Goal: Complete application form

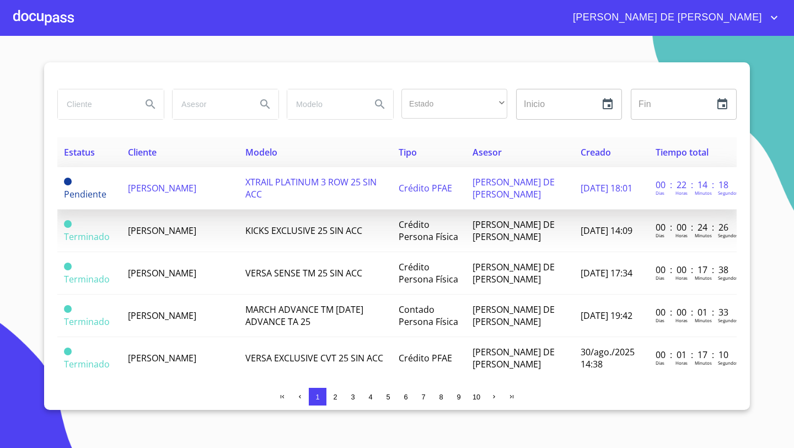
click at [143, 186] on span "[PERSON_NAME]" at bounding box center [162, 188] width 68 height 12
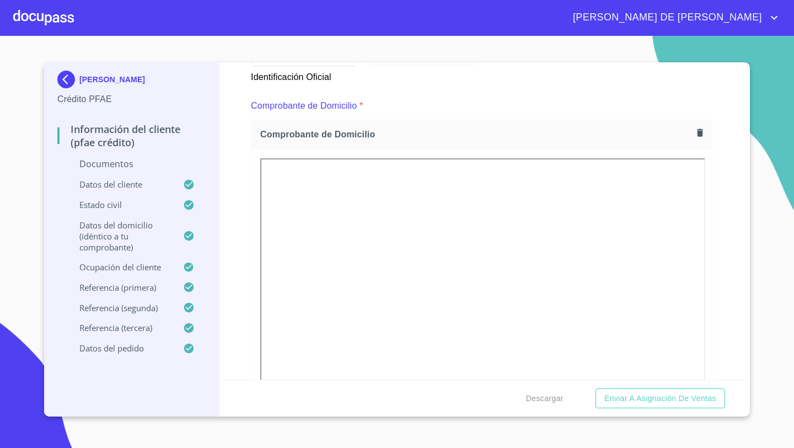
scroll to position [528, 0]
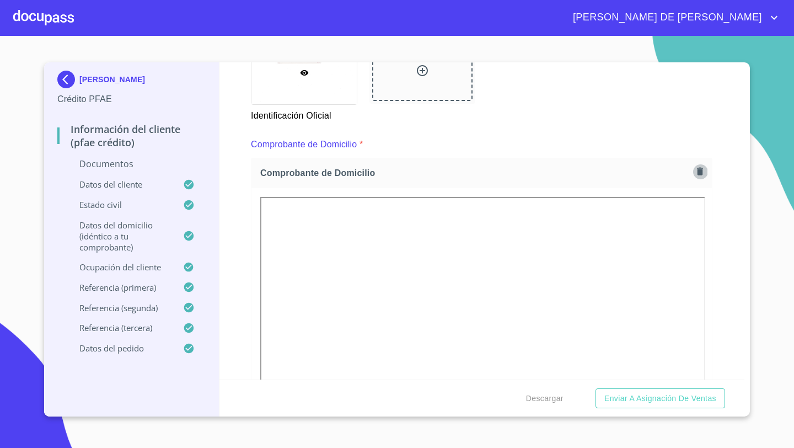
click at [697, 170] on icon "button" at bounding box center [700, 171] width 10 height 10
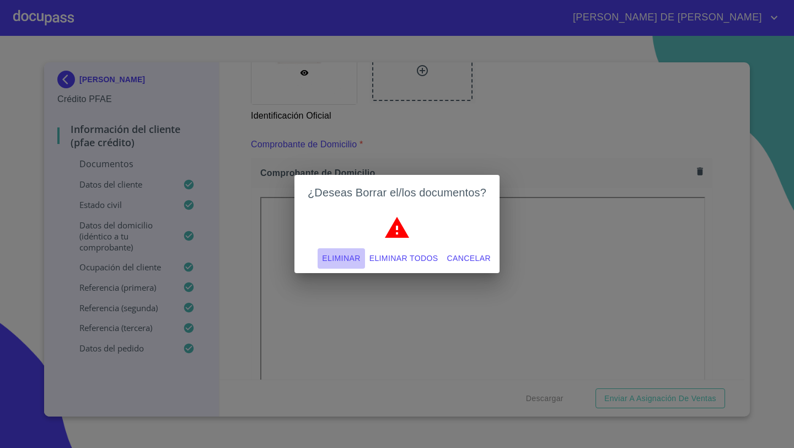
click at [335, 257] on span "Eliminar" at bounding box center [341, 258] width 38 height 14
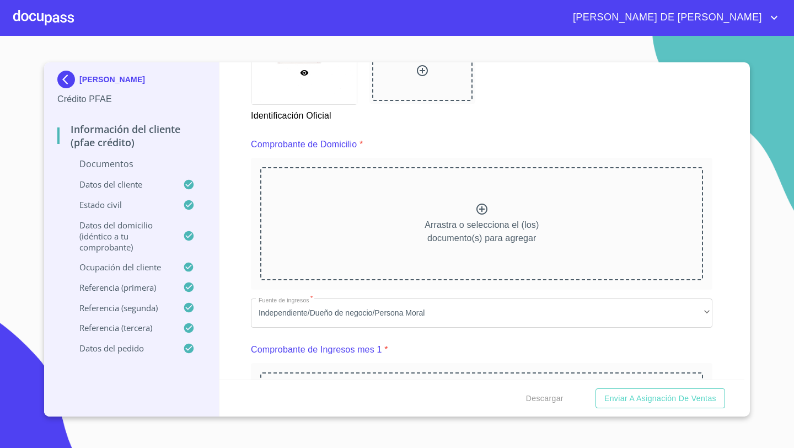
click at [468, 219] on p "Arrastra o selecciona el (los) documento(s) para agregar" at bounding box center [482, 231] width 114 height 26
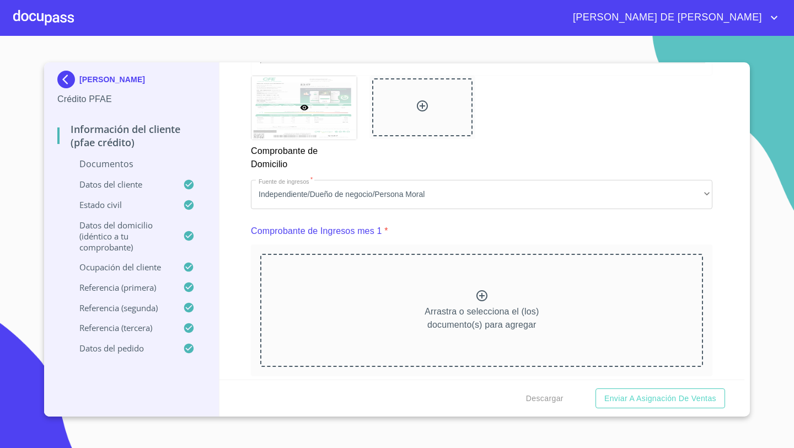
scroll to position [1042, 0]
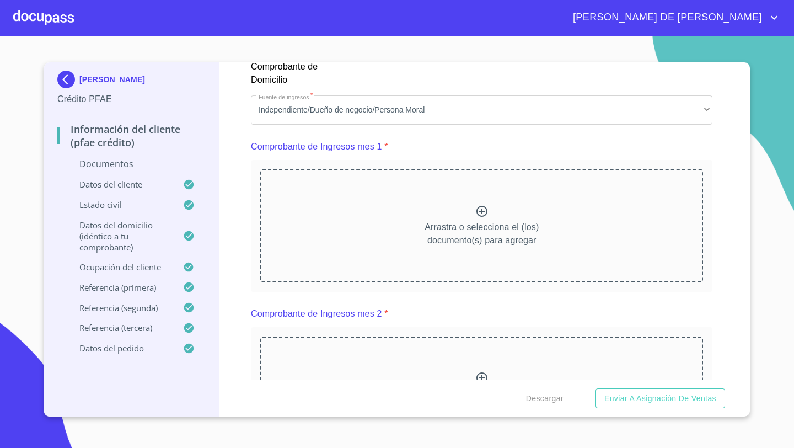
click at [497, 218] on div "Arrastra o selecciona el (los) documento(s) para agregar" at bounding box center [481, 225] width 443 height 112
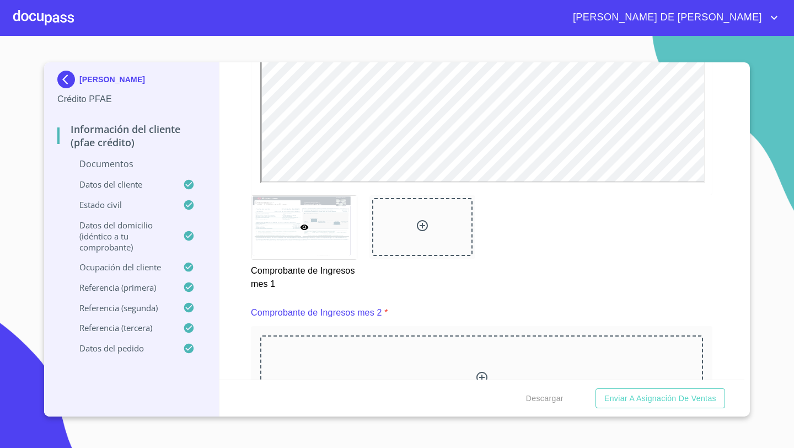
scroll to position [1483, 0]
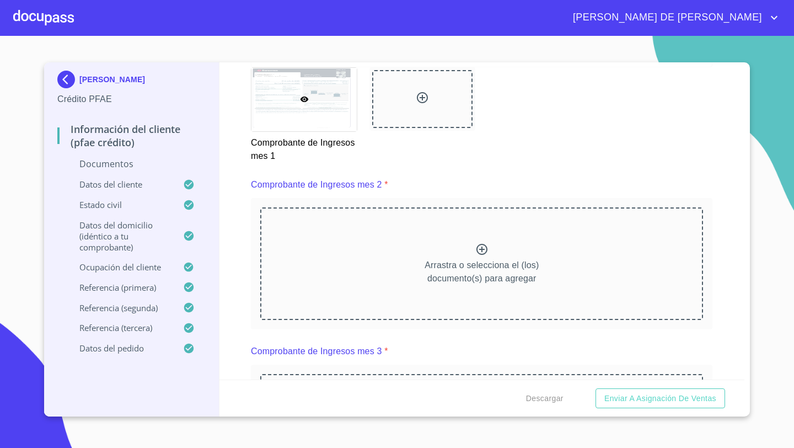
click at [444, 246] on div "Arrastra o selecciona el (los) documento(s) para agregar" at bounding box center [481, 263] width 443 height 112
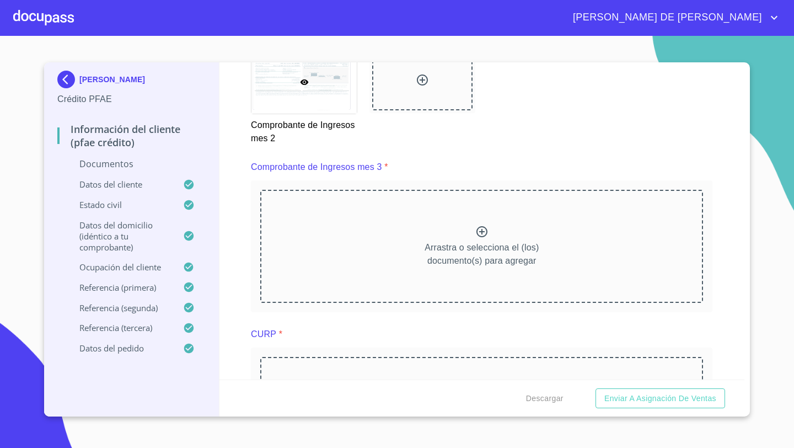
scroll to position [2006, 0]
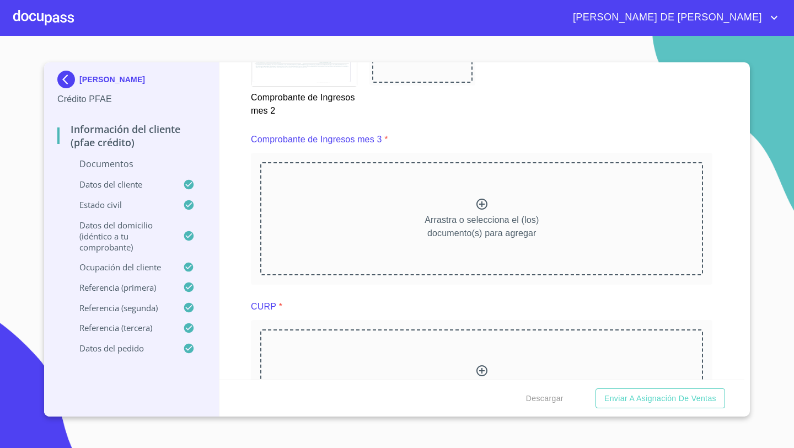
click at [484, 226] on p "Arrastra o selecciona el (los) documento(s) para agregar" at bounding box center [482, 226] width 114 height 26
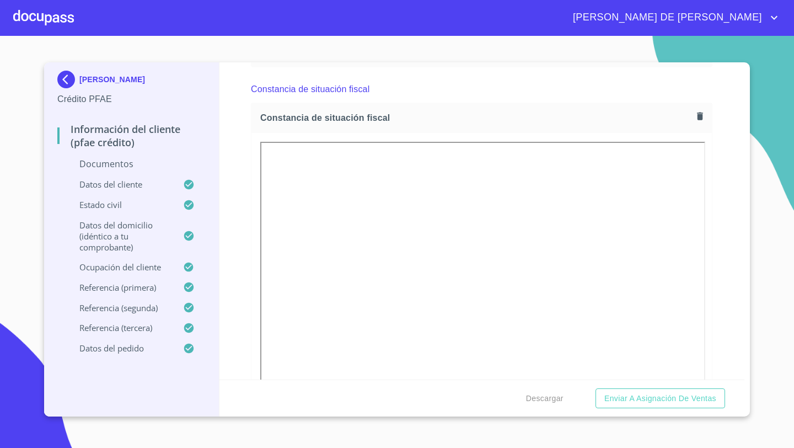
scroll to position [2664, 0]
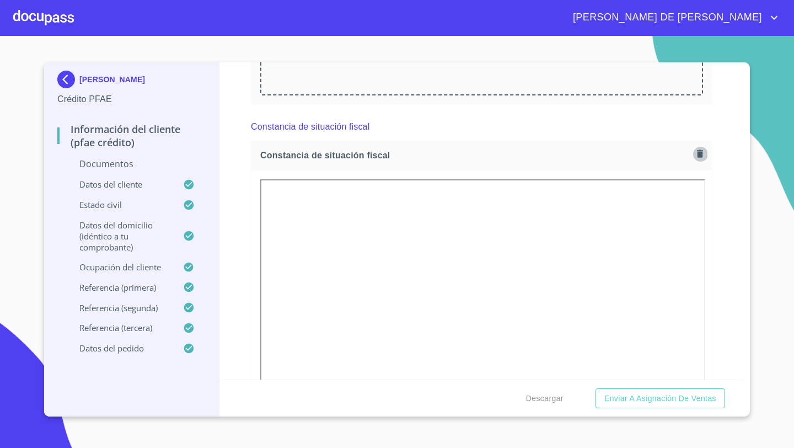
click at [701, 154] on icon "button" at bounding box center [700, 154] width 6 height 8
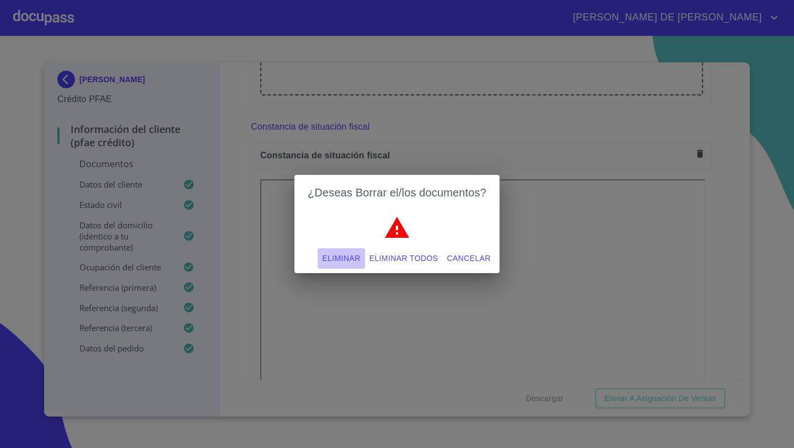
click at [346, 260] on span "Eliminar" at bounding box center [341, 258] width 38 height 14
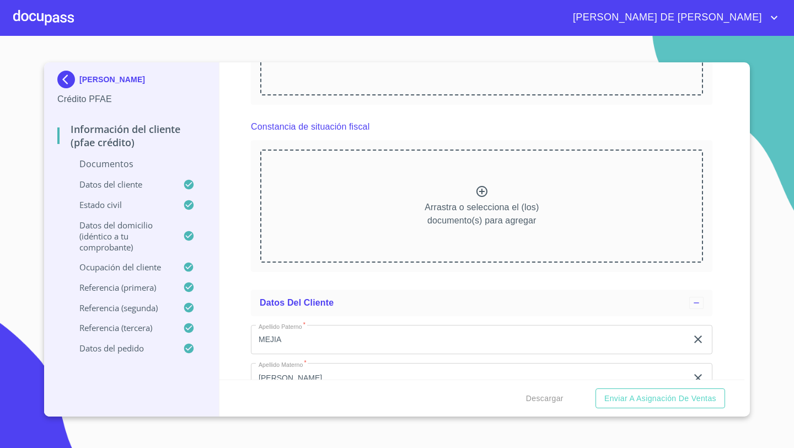
click at [500, 201] on p "Arrastra o selecciona el (los) documento(s) para agregar" at bounding box center [482, 214] width 114 height 26
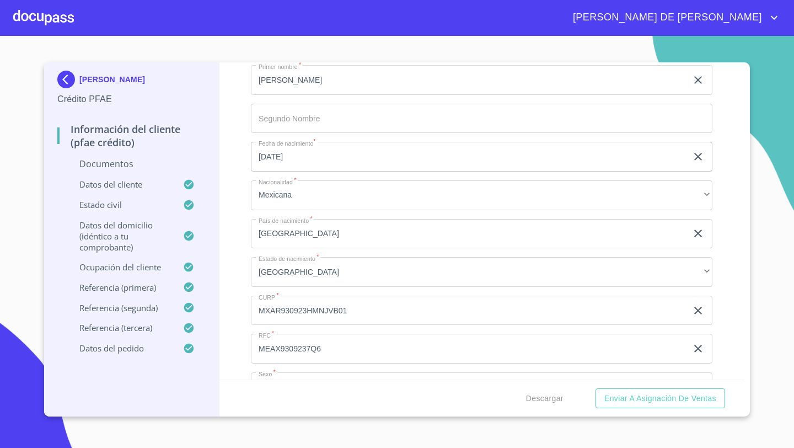
scroll to position [3315, 0]
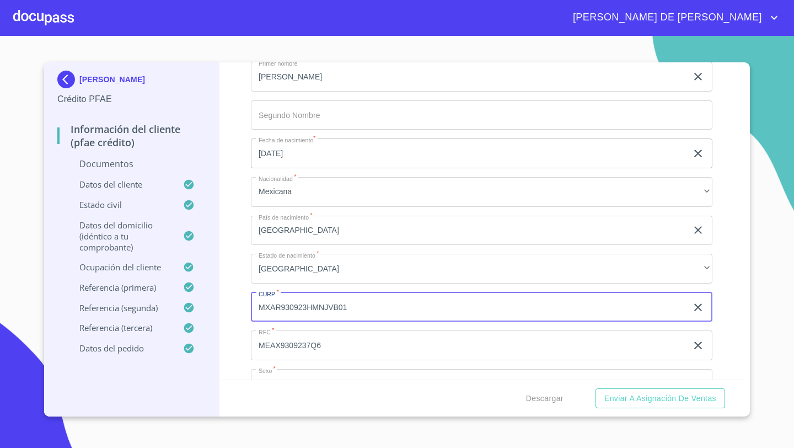
click at [350, 309] on input "MXAR930923HMNJVB01" at bounding box center [469, 307] width 436 height 30
click at [238, 287] on div "Información del cliente (PFAE crédito) Documentos Documento de identificación  …" at bounding box center [482, 220] width 526 height 317
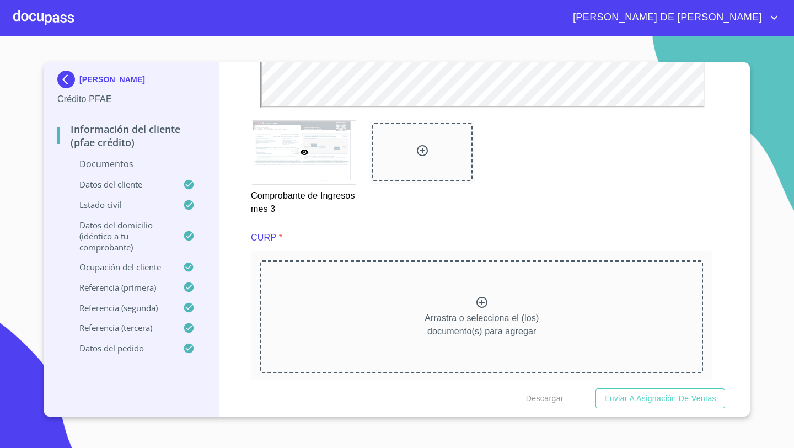
scroll to position [2415, 0]
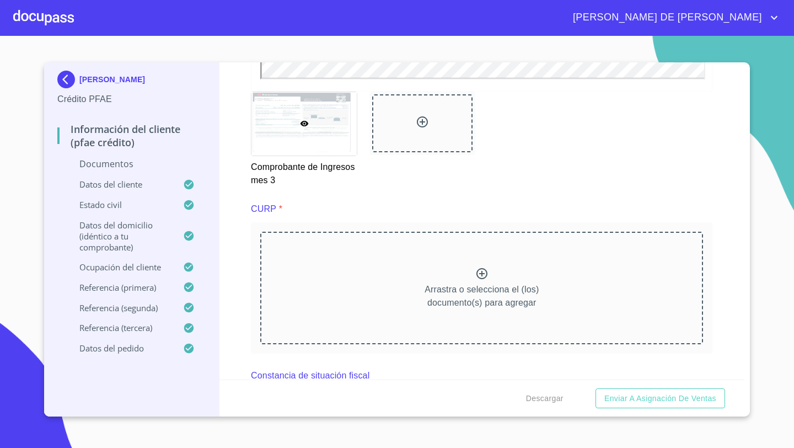
click at [471, 263] on div "Arrastra o selecciona el (los) documento(s) para agregar" at bounding box center [481, 288] width 443 height 112
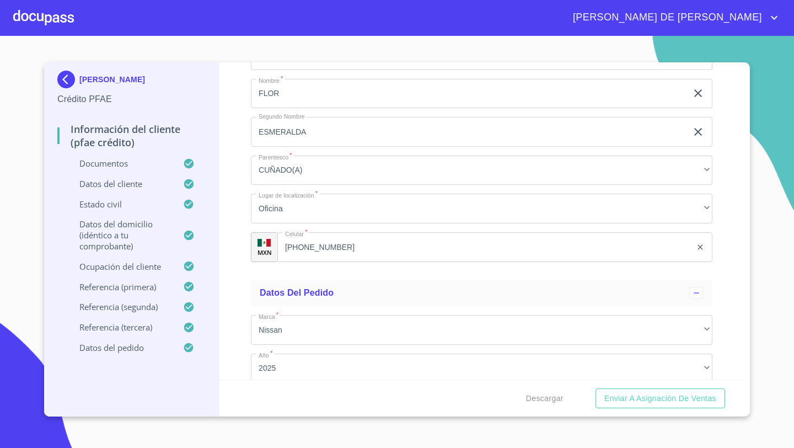
scroll to position [6604, 0]
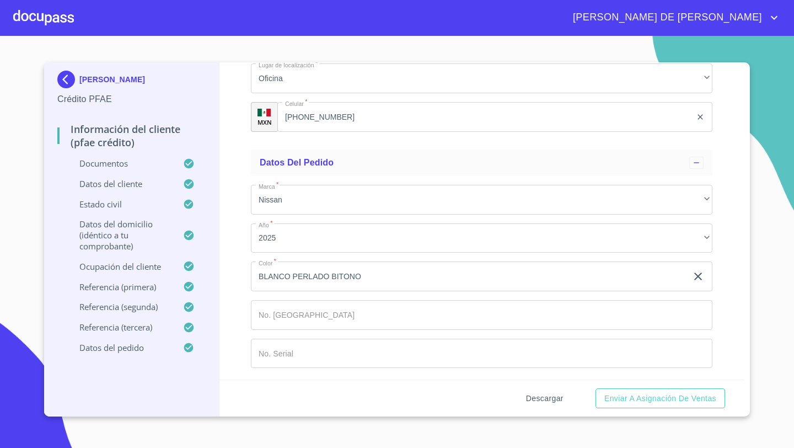
click at [541, 394] on span "Descargar" at bounding box center [544, 399] width 37 height 14
click at [665, 396] on span "Enviar a Asignación de Ventas" at bounding box center [660, 399] width 112 height 14
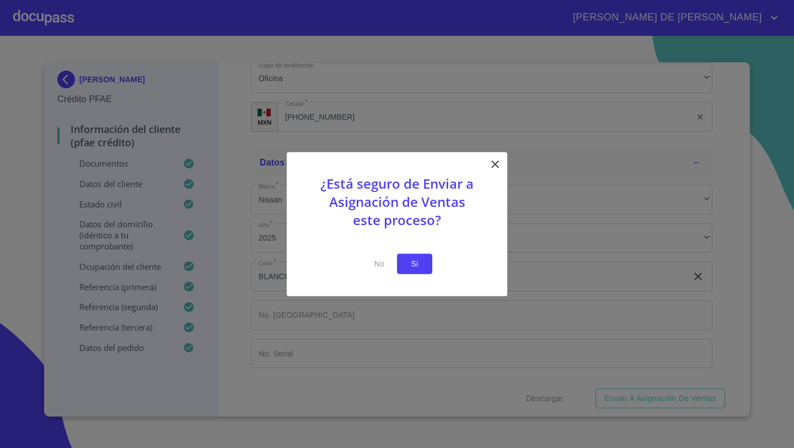
click at [432, 258] on button "Si" at bounding box center [414, 264] width 35 height 20
